Goal: Check status: Check status

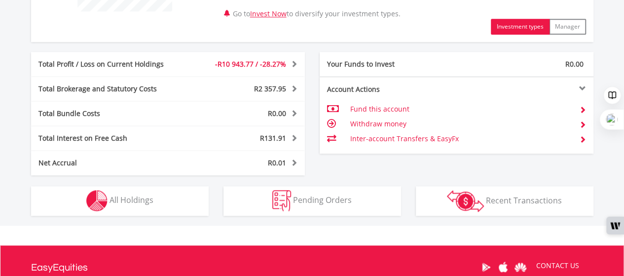
scroll to position [494, 0]
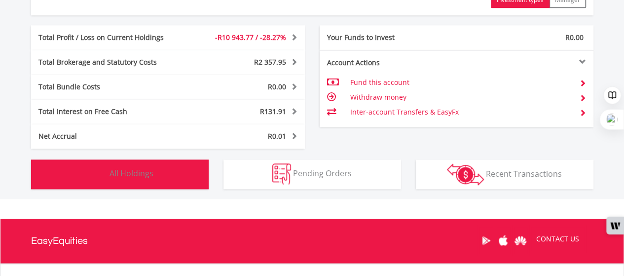
click at [146, 173] on span "All Holdings" at bounding box center [132, 173] width 44 height 11
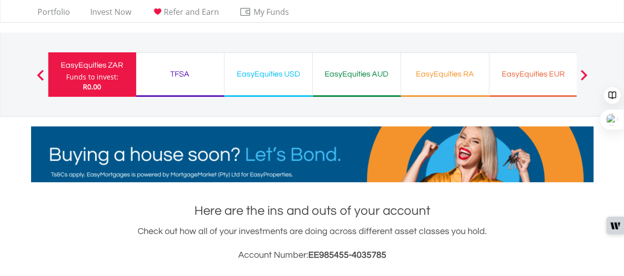
scroll to position [0, 0]
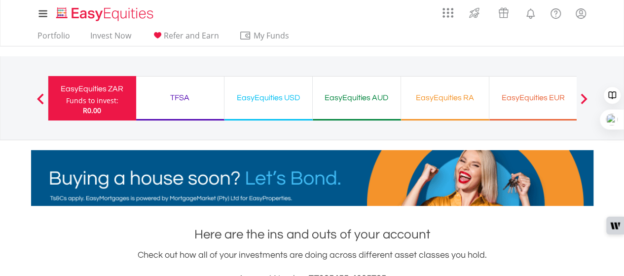
click at [184, 96] on div "TFSA" at bounding box center [180, 98] width 76 height 14
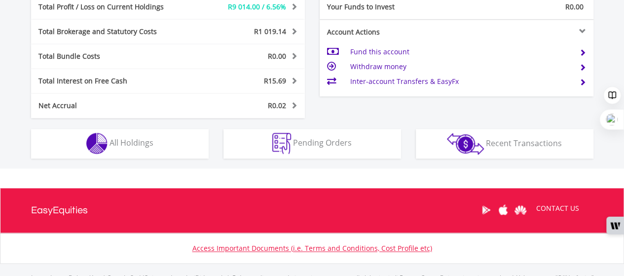
scroll to position [592, 0]
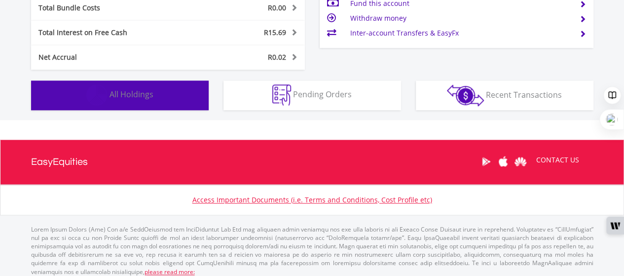
click at [129, 95] on span "All Holdings" at bounding box center [132, 94] width 44 height 11
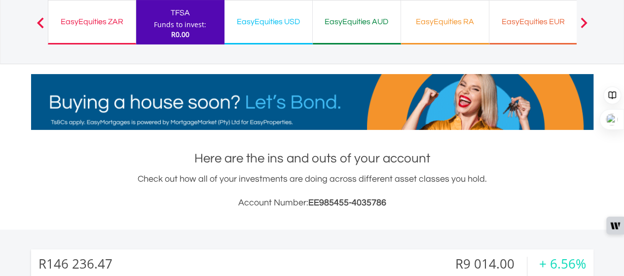
scroll to position [0, 0]
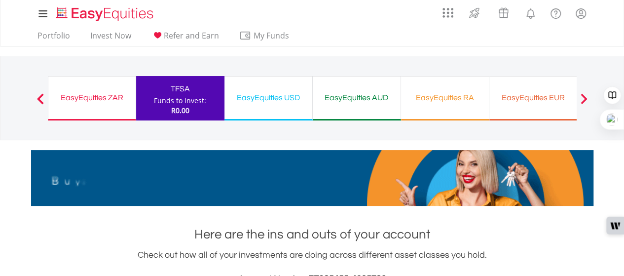
click at [267, 95] on div "EasyEquities USD" at bounding box center [269, 98] width 76 height 14
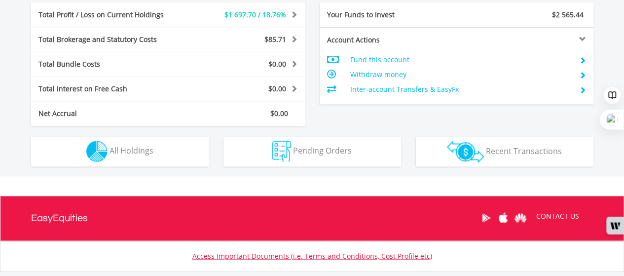
scroll to position [543, 0]
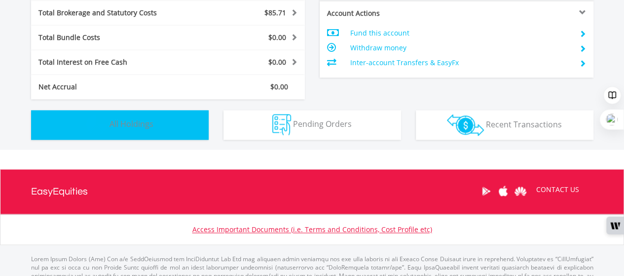
click at [145, 128] on span "All Holdings" at bounding box center [132, 123] width 44 height 11
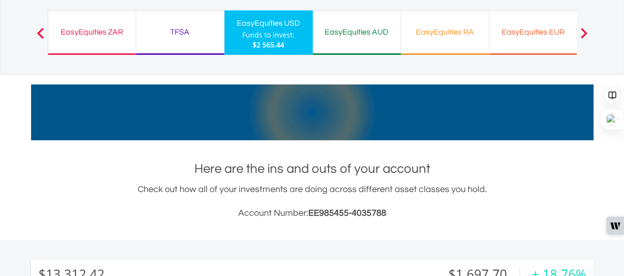
scroll to position [0, 0]
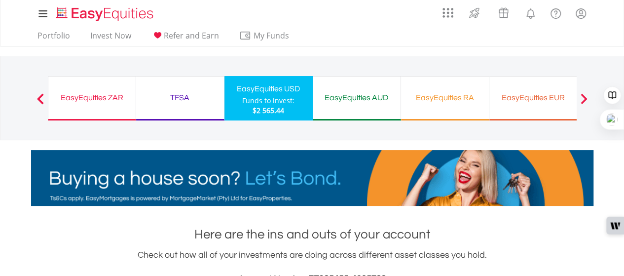
click at [356, 99] on div "EasyEquities AUD" at bounding box center [357, 98] width 76 height 14
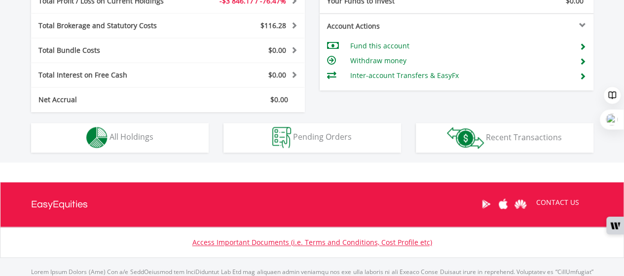
scroll to position [543, 0]
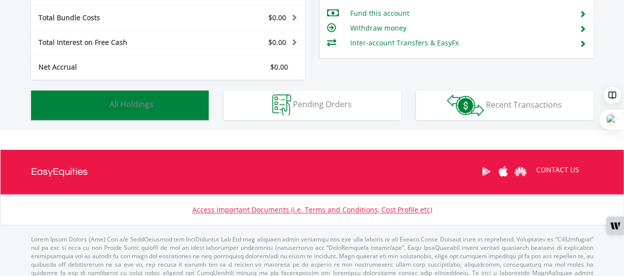
click at [131, 105] on span "All Holdings" at bounding box center [132, 104] width 44 height 11
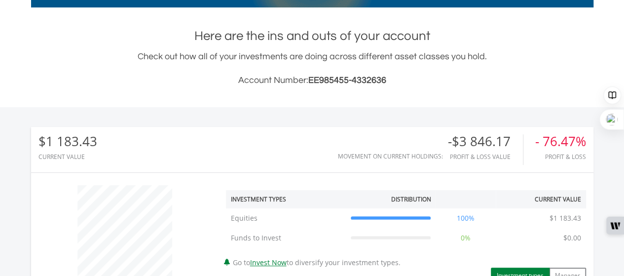
scroll to position [0, 0]
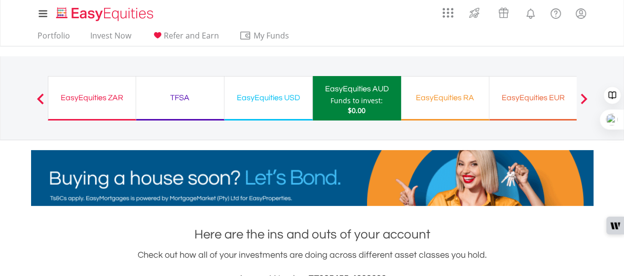
click at [586, 99] on span at bounding box center [584, 98] width 7 height 11
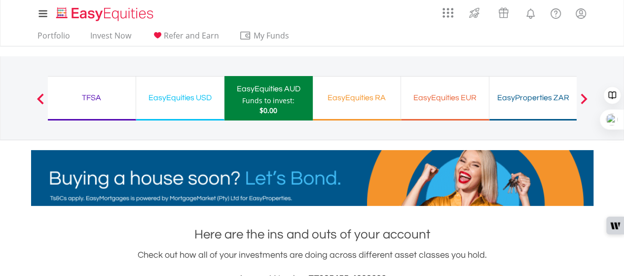
click at [586, 99] on span at bounding box center [584, 98] width 7 height 11
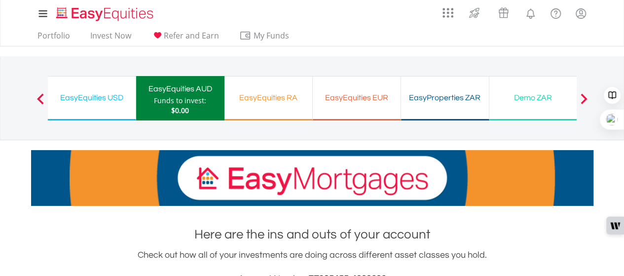
click at [586, 99] on span at bounding box center [584, 98] width 7 height 11
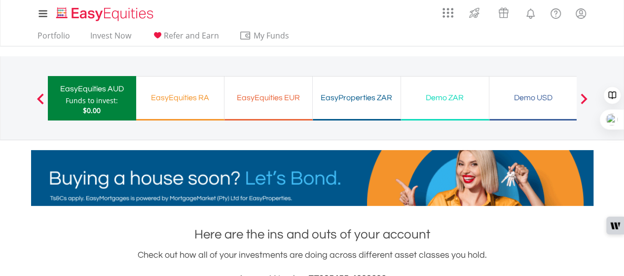
click at [535, 95] on div "Demo USD" at bounding box center [534, 98] width 76 height 14
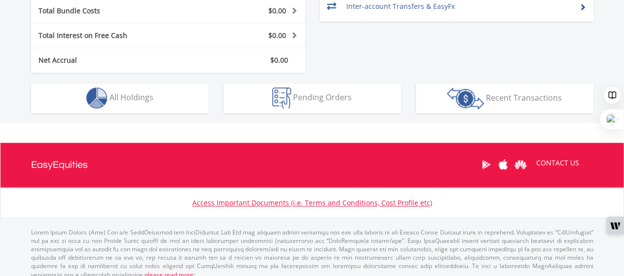
scroll to position [578, 0]
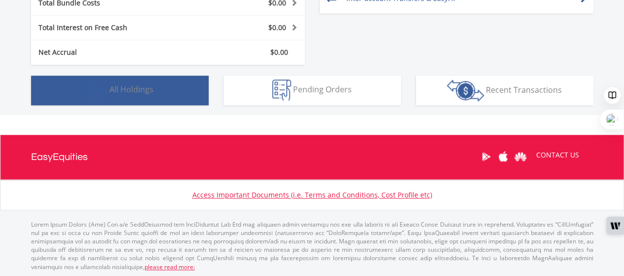
click at [131, 90] on span "All Holdings" at bounding box center [132, 89] width 44 height 11
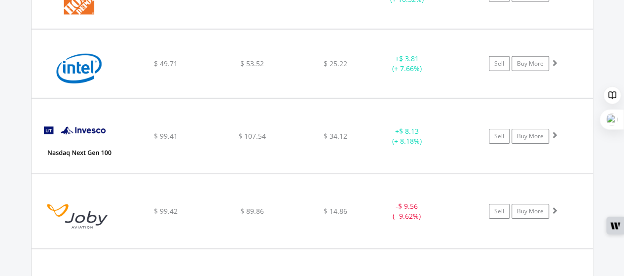
scroll to position [3476, 0]
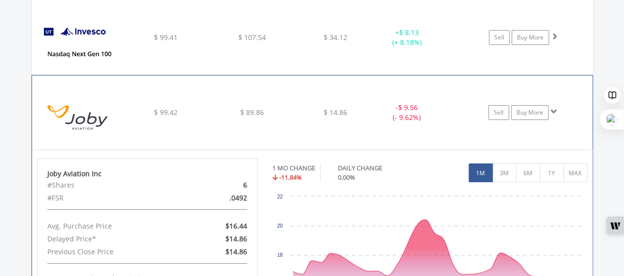
scroll to position [3575, 0]
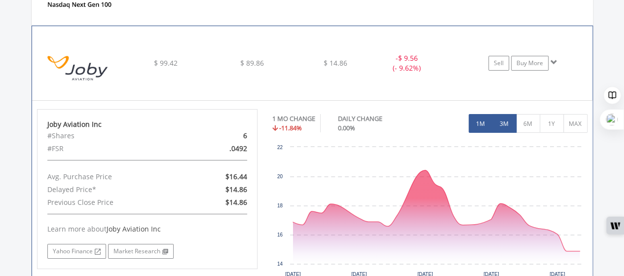
click at [504, 114] on button "3M" at bounding box center [505, 123] width 24 height 19
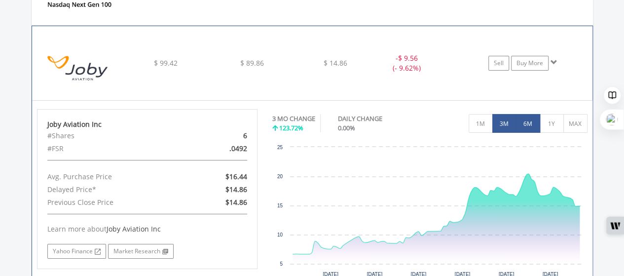
click at [528, 114] on button "6M" at bounding box center [528, 123] width 24 height 19
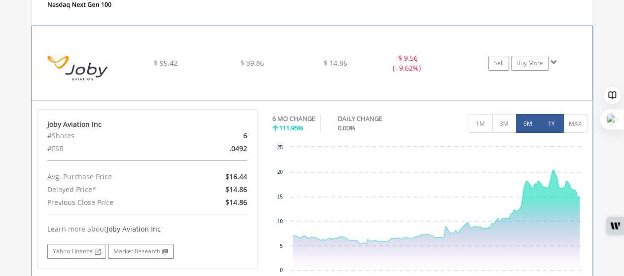
click at [557, 114] on button "1Y" at bounding box center [552, 123] width 24 height 19
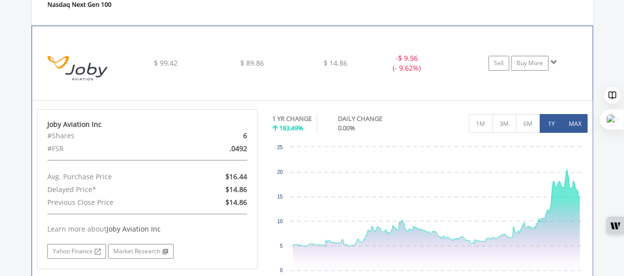
click at [579, 114] on button "MAX" at bounding box center [576, 123] width 24 height 19
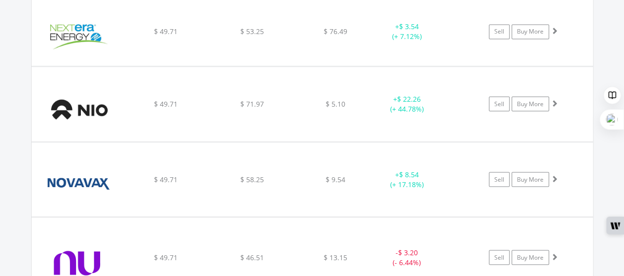
scroll to position [4612, 0]
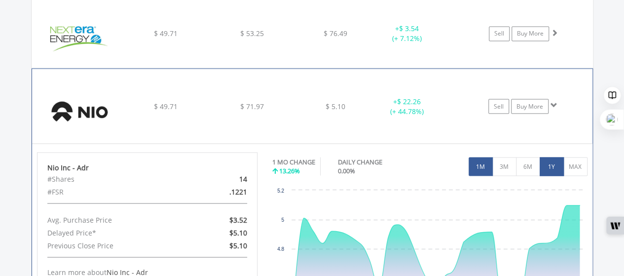
click at [552, 157] on button "1Y" at bounding box center [552, 166] width 24 height 19
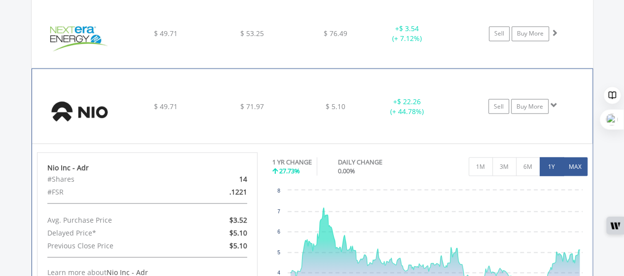
click at [579, 157] on button "MAX" at bounding box center [576, 166] width 24 height 19
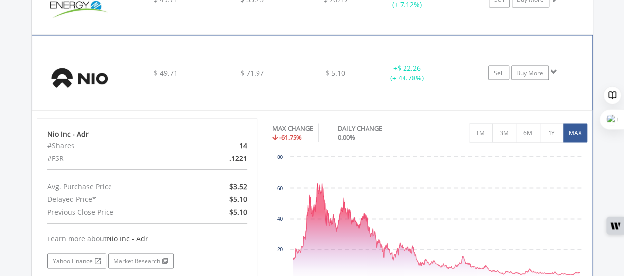
scroll to position [4661, 0]
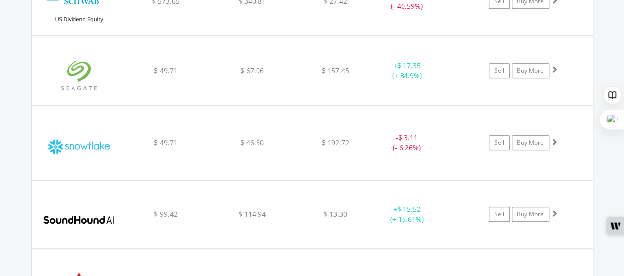
scroll to position [5945, 0]
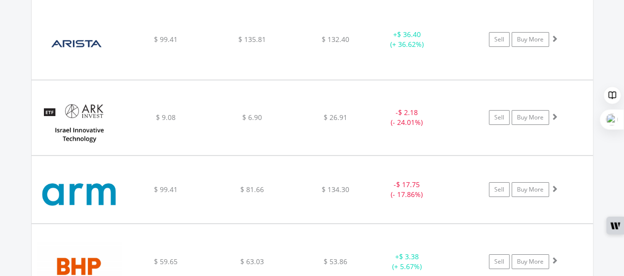
scroll to position [0, 0]
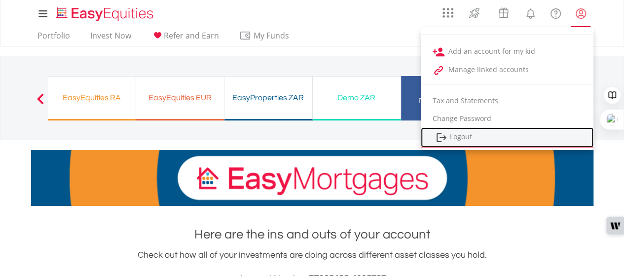
click at [464, 139] on link "Logout" at bounding box center [507, 137] width 173 height 20
